Goal: Task Accomplishment & Management: Complete application form

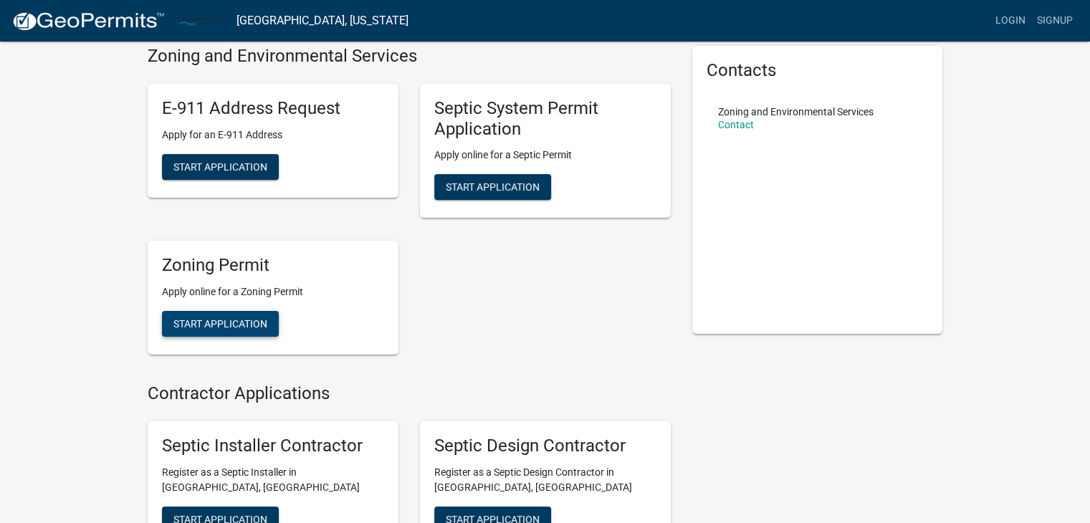
scroll to position [143, 0]
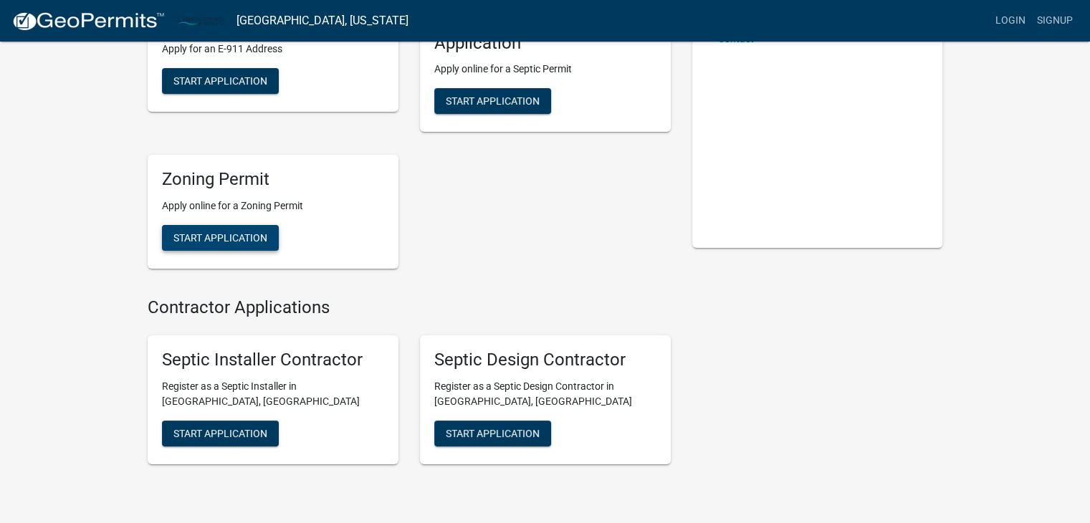
click at [205, 239] on span "Start Application" at bounding box center [220, 237] width 94 height 11
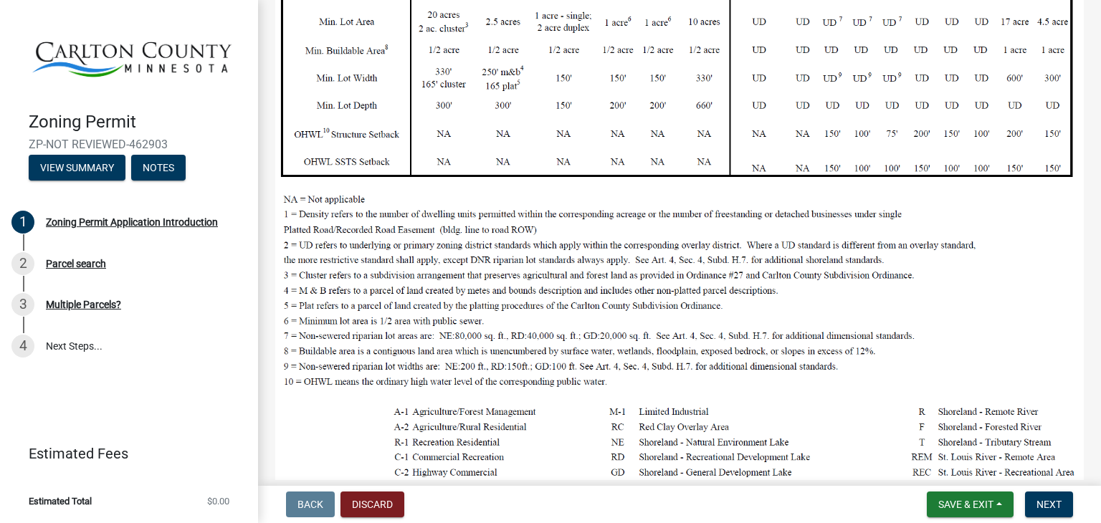
scroll to position [430, 0]
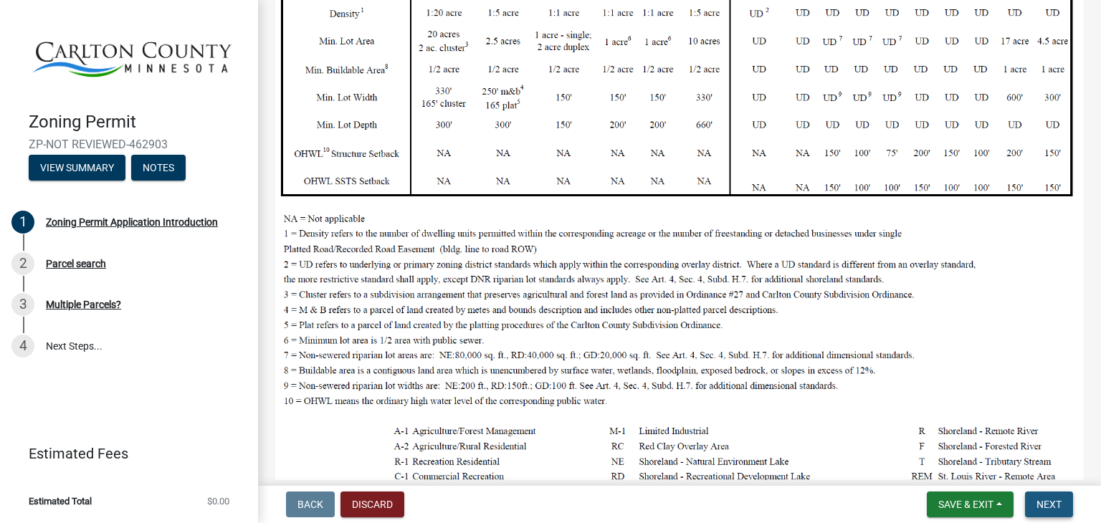
click at [1057, 505] on span "Next" at bounding box center [1048, 504] width 25 height 11
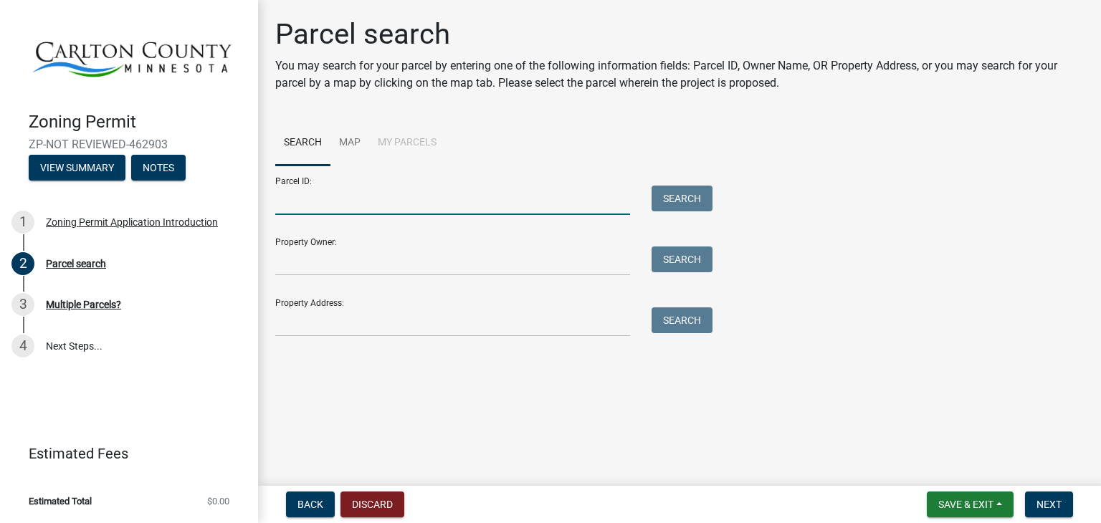
click at [313, 206] on input "Parcel ID:" at bounding box center [452, 200] width 355 height 29
type input "450725157"
click at [684, 200] on button "Search" at bounding box center [682, 199] width 61 height 26
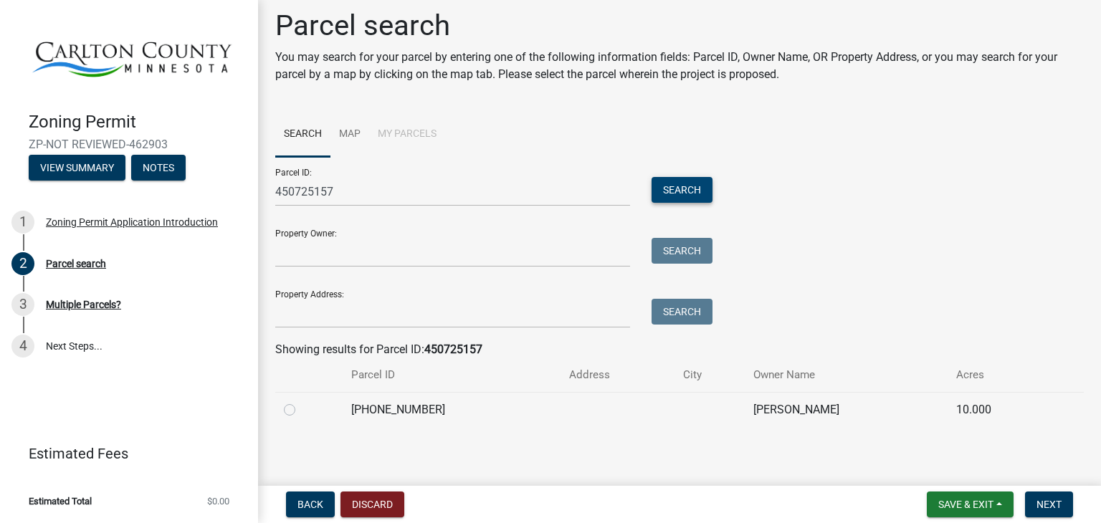
scroll to position [11, 0]
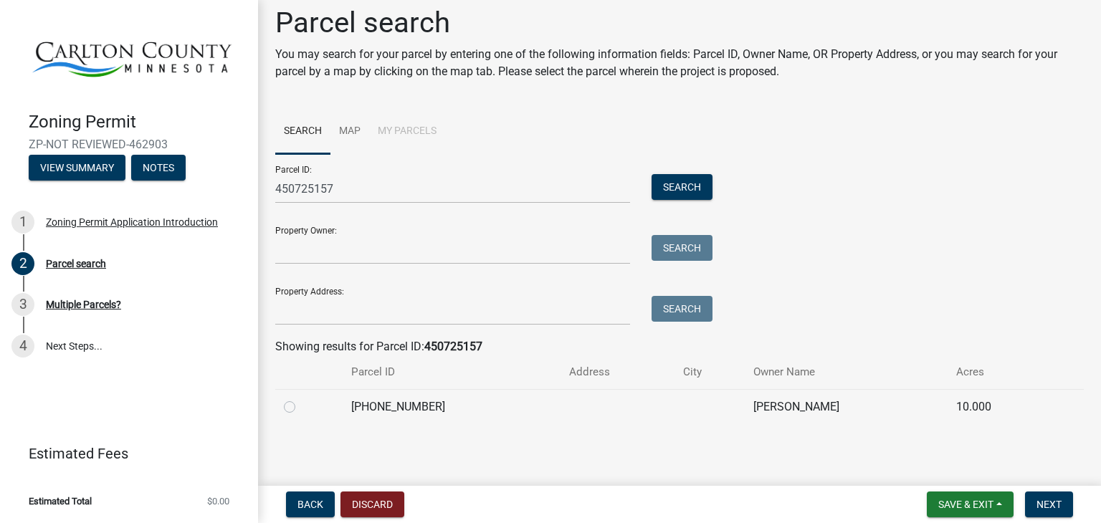
click at [301, 399] on label at bounding box center [301, 399] width 0 height 0
click at [301, 408] on input "radio" at bounding box center [305, 403] width 9 height 9
radio input "true"
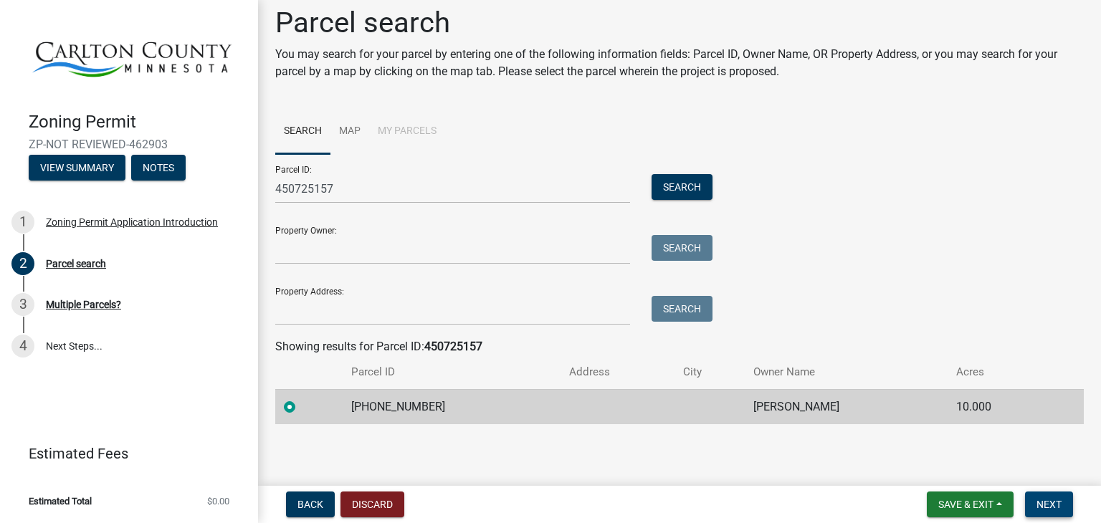
click at [1044, 505] on span "Next" at bounding box center [1048, 504] width 25 height 11
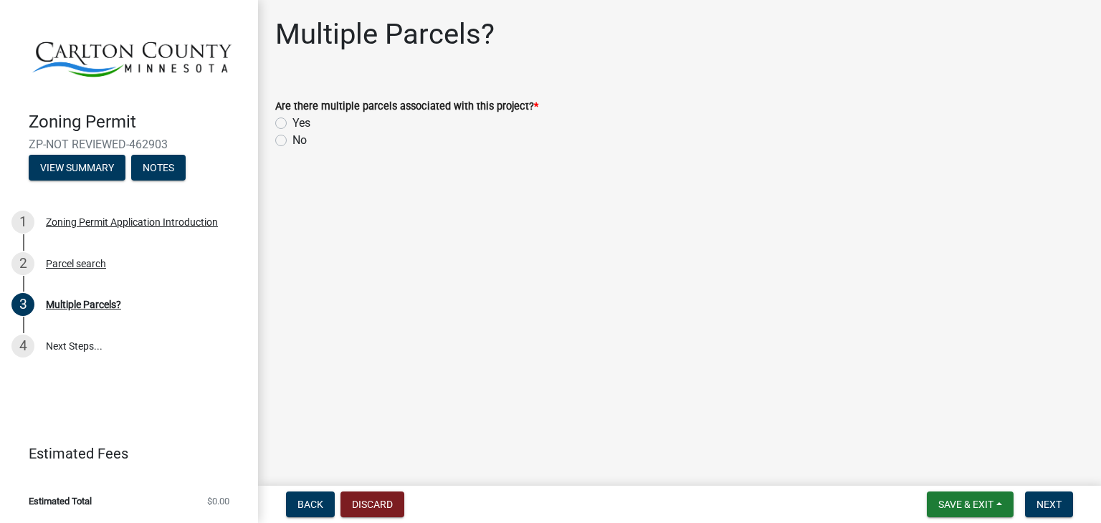
click at [292, 144] on label "No" at bounding box center [299, 140] width 14 height 17
click at [292, 141] on input "No" at bounding box center [296, 136] width 9 height 9
radio input "true"
click at [1052, 505] on span "Next" at bounding box center [1048, 504] width 25 height 11
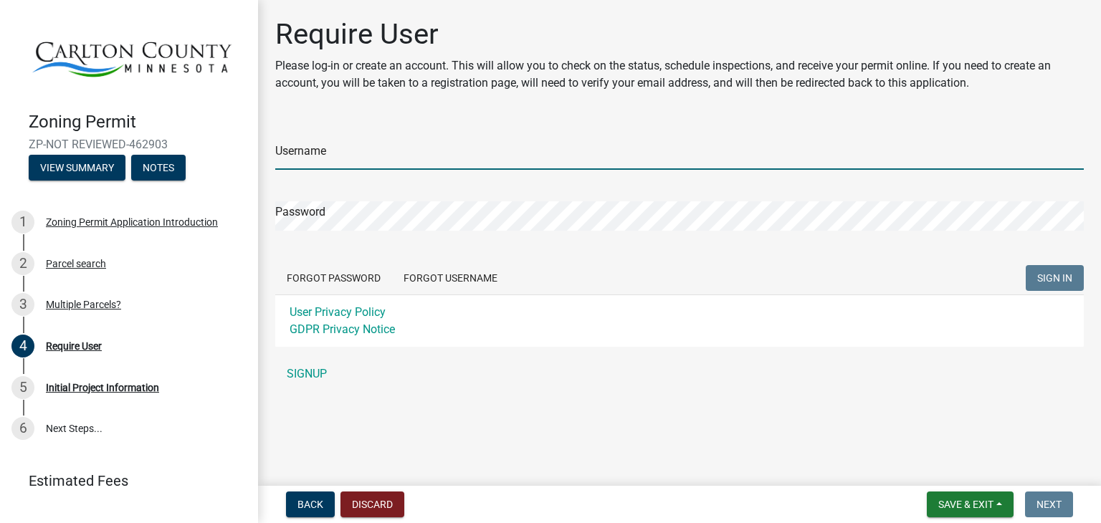
click at [366, 167] on input "Username" at bounding box center [679, 154] width 809 height 29
type input "twest"
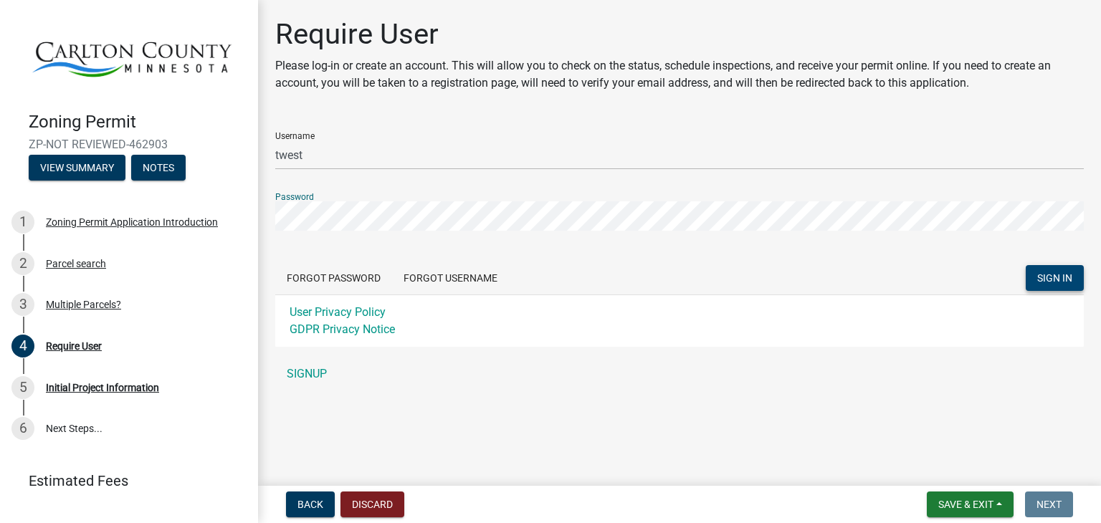
click at [1042, 280] on span "SIGN IN" at bounding box center [1054, 277] width 35 height 11
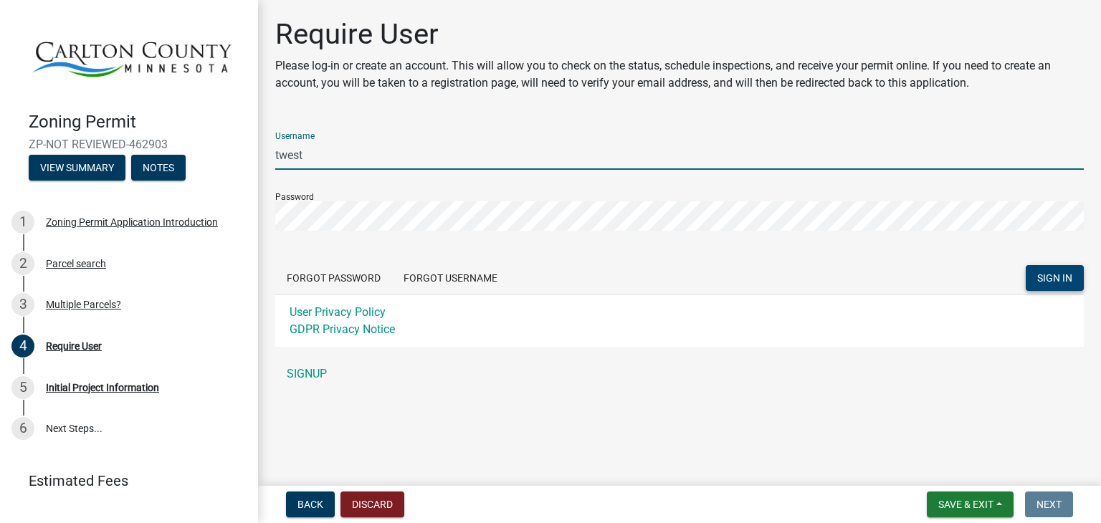
click at [349, 166] on input "twest" at bounding box center [679, 154] width 809 height 29
click at [267, 219] on div "Require User Please log-in or create an account. This will allow you to check o…" at bounding box center [679, 209] width 830 height 384
click at [316, 156] on input "twest" at bounding box center [679, 154] width 809 height 29
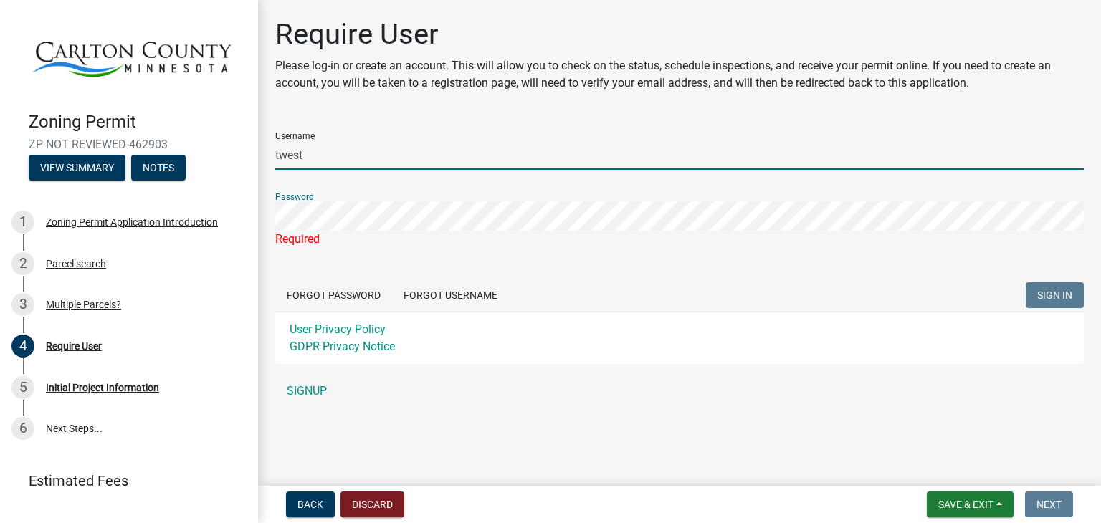
click at [309, 154] on input "twest" at bounding box center [679, 154] width 809 height 29
